Goal: Information Seeking & Learning: Learn about a topic

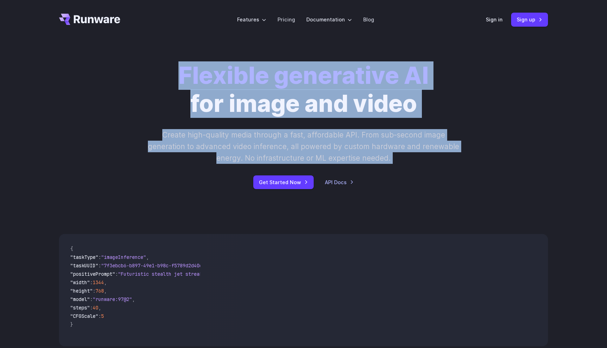
drag, startPoint x: 170, startPoint y: 72, endPoint x: 358, endPoint y: 173, distance: 213.9
click at [358, 173] on div "Flexible generative AI for image and video Create high-quality media through a …" at bounding box center [303, 125] width 391 height 127
click at [323, 154] on p "Create high-quality media through a fast, affordable API. From sub-second image…" at bounding box center [303, 146] width 313 height 35
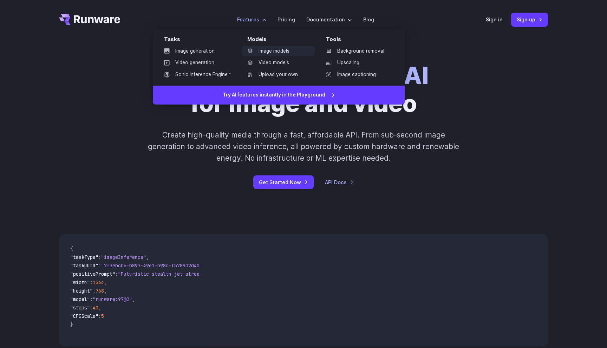
click at [272, 54] on link "Image models" at bounding box center [278, 51] width 73 height 11
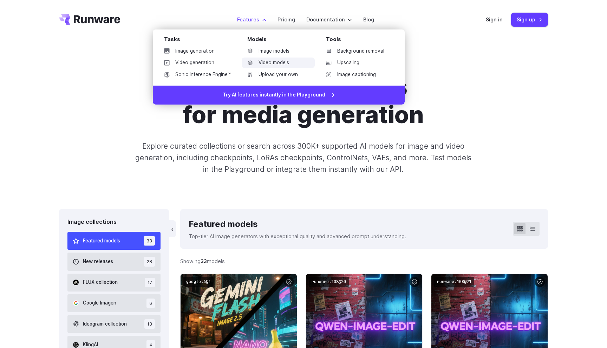
click at [275, 62] on link "Video models" at bounding box center [278, 63] width 73 height 11
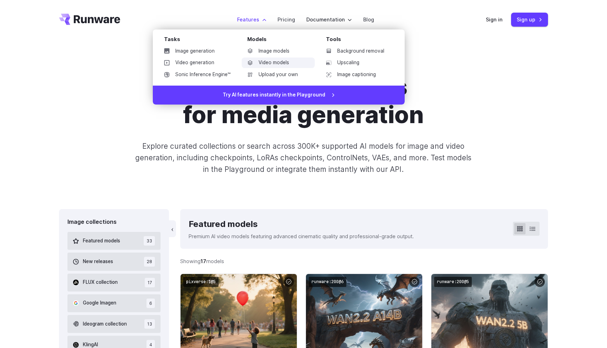
click at [265, 63] on link "Video models" at bounding box center [278, 63] width 73 height 11
click at [269, 49] on link "Image models" at bounding box center [278, 51] width 73 height 11
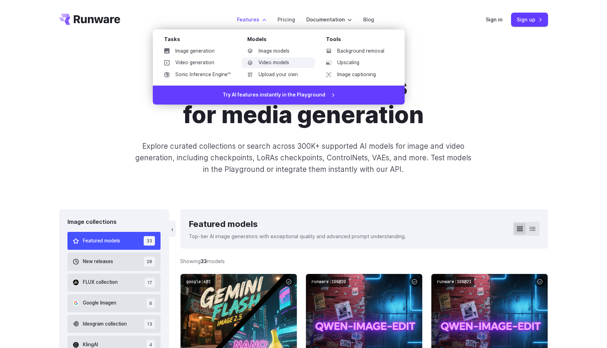
click at [269, 64] on link "Video models" at bounding box center [278, 63] width 73 height 11
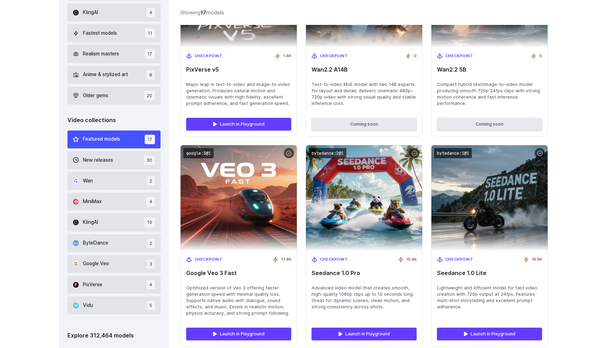
scroll to position [362, 0]
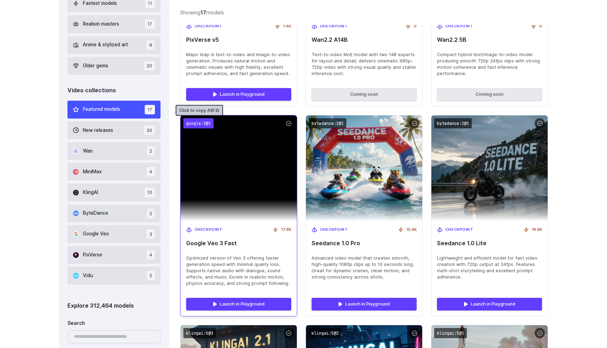
click at [209, 121] on code "google:3@1" at bounding box center [198, 123] width 30 height 10
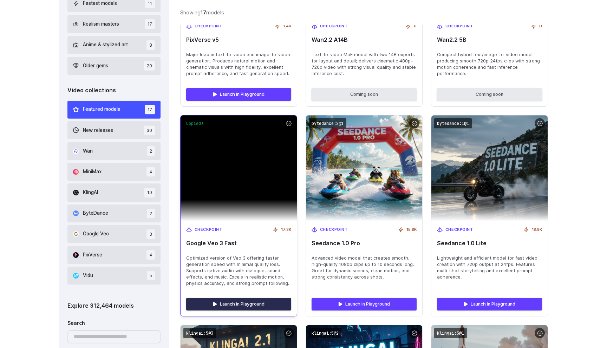
click at [239, 304] on link "Launch in Playground" at bounding box center [238, 304] width 105 height 13
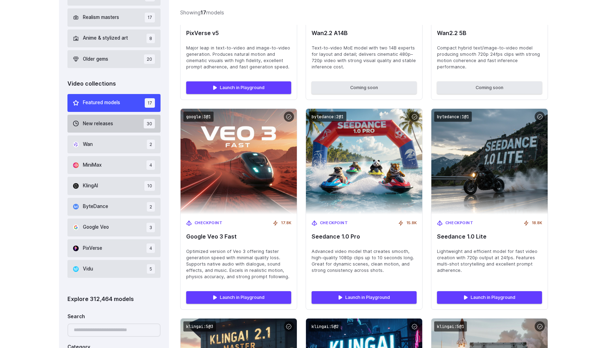
click at [135, 130] on button "New releases 30" at bounding box center [113, 124] width 93 height 18
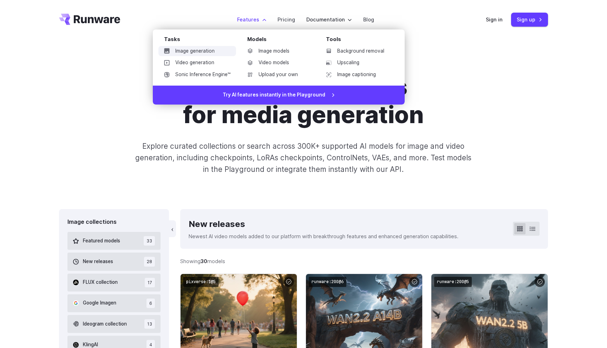
click at [210, 51] on link "Image generation" at bounding box center [197, 51] width 78 height 11
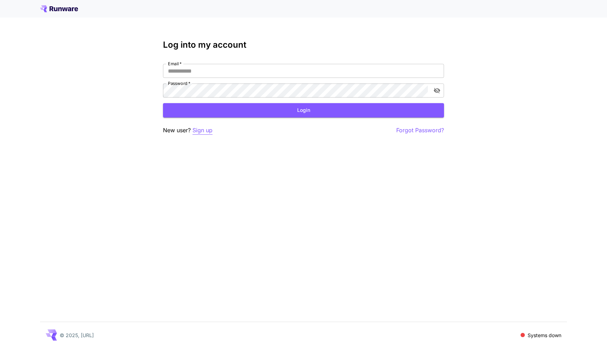
click at [204, 130] on p "Sign up" at bounding box center [202, 130] width 20 height 9
click at [205, 128] on p "Sign up" at bounding box center [202, 130] width 20 height 9
click at [340, 206] on div "Log into my account Email   * Email   * Password   * Password   * Login New use…" at bounding box center [303, 174] width 607 height 348
click at [530, 337] on p "Systems down" at bounding box center [544, 335] width 34 height 7
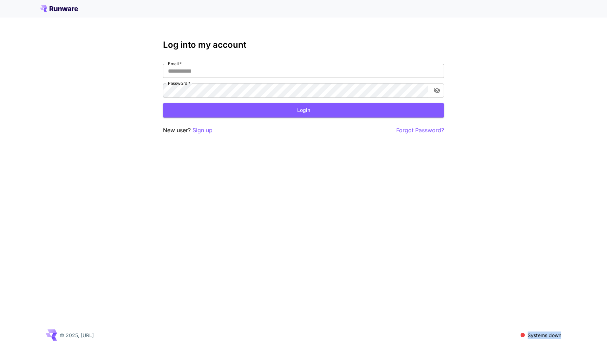
click at [530, 337] on p "Systems down" at bounding box center [544, 335] width 34 height 7
click at [523, 336] on span at bounding box center [522, 335] width 4 height 4
click at [72, 9] on icon at bounding box center [73, 9] width 2 height 4
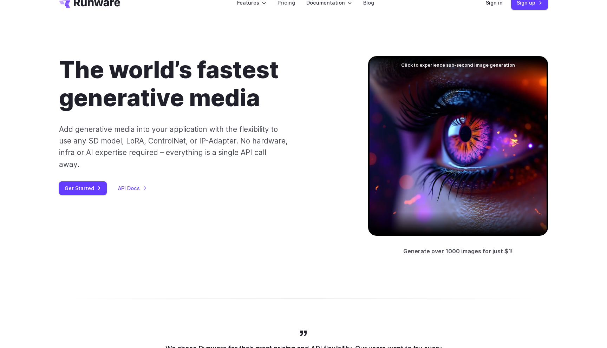
scroll to position [17, 0]
click at [139, 184] on link "API Docs" at bounding box center [132, 188] width 29 height 8
